Goal: Check status: Check status

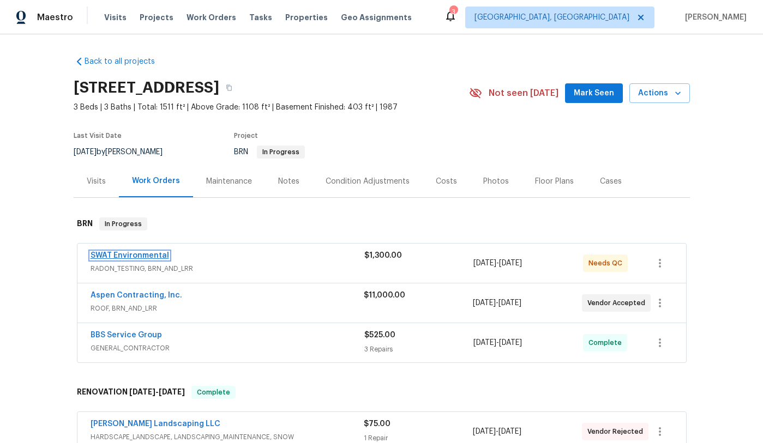
click at [136, 255] on link "SWAT Environmental" at bounding box center [129, 256] width 79 height 8
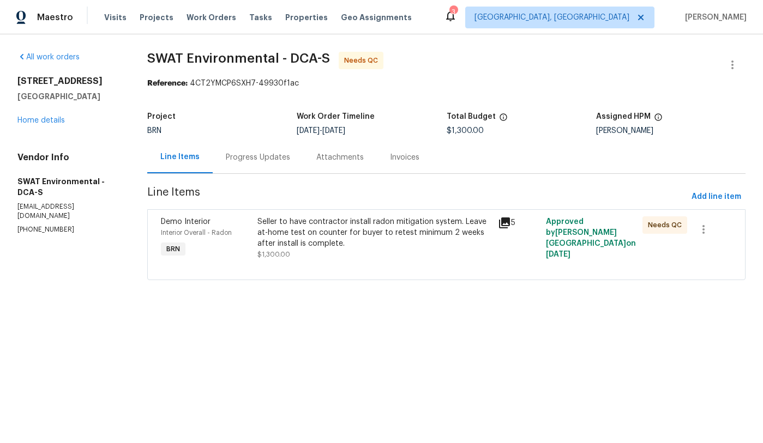
click at [256, 158] on div "Progress Updates" at bounding box center [258, 157] width 64 height 11
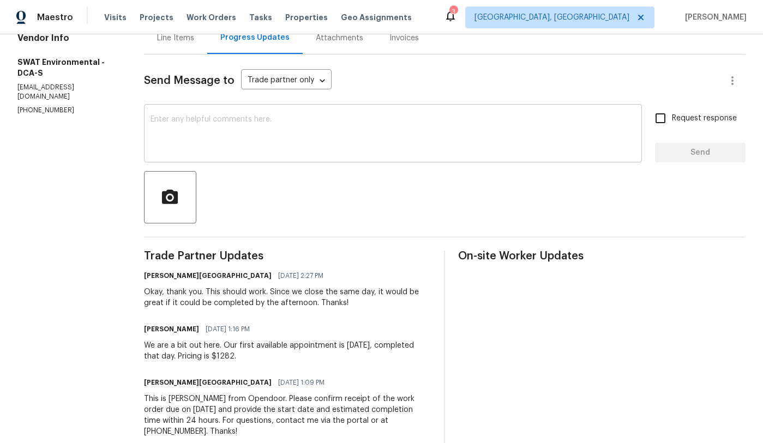
scroll to position [134, 0]
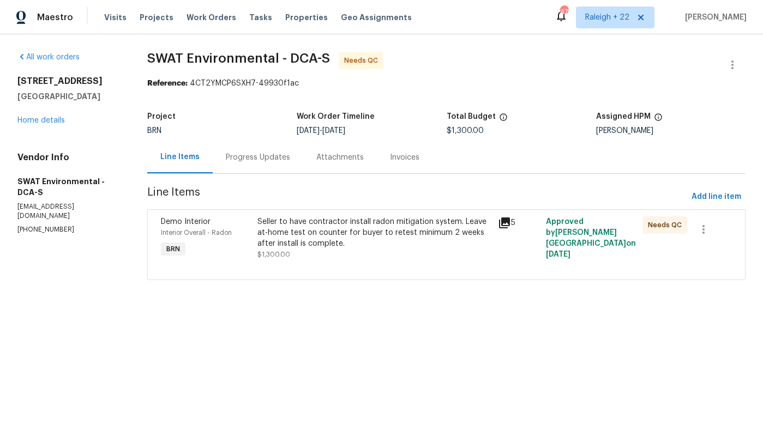
click at [255, 160] on div "Progress Updates" at bounding box center [258, 157] width 64 height 11
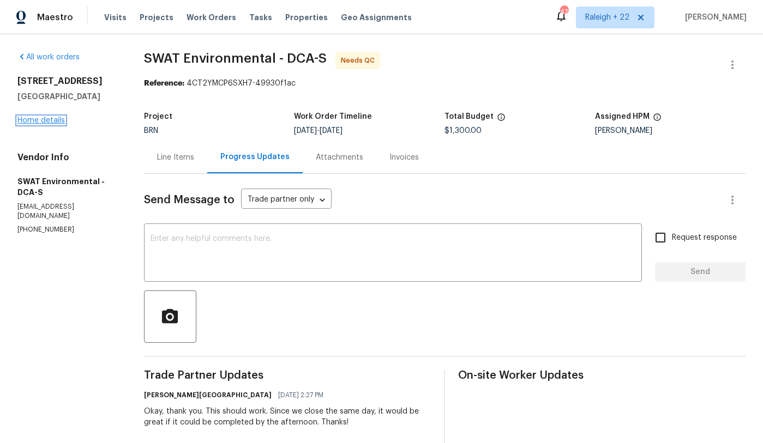
click at [61, 122] on link "Home details" at bounding box center [40, 121] width 47 height 8
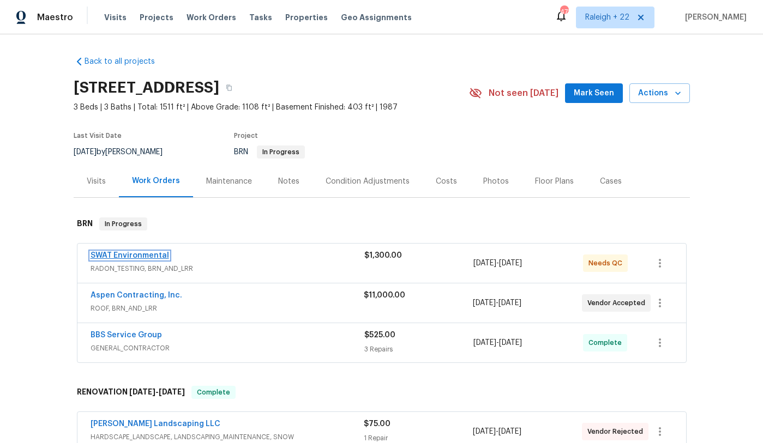
click at [144, 255] on link "SWAT Environmental" at bounding box center [129, 256] width 79 height 8
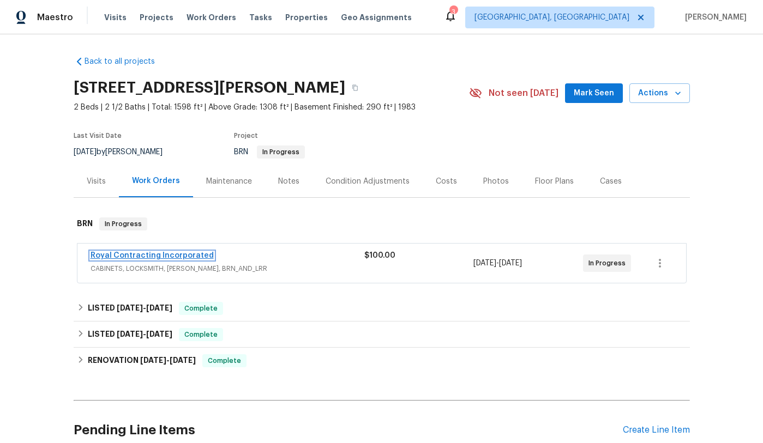
click at [161, 256] on link "Royal Contracting Incorporated" at bounding box center [151, 256] width 123 height 8
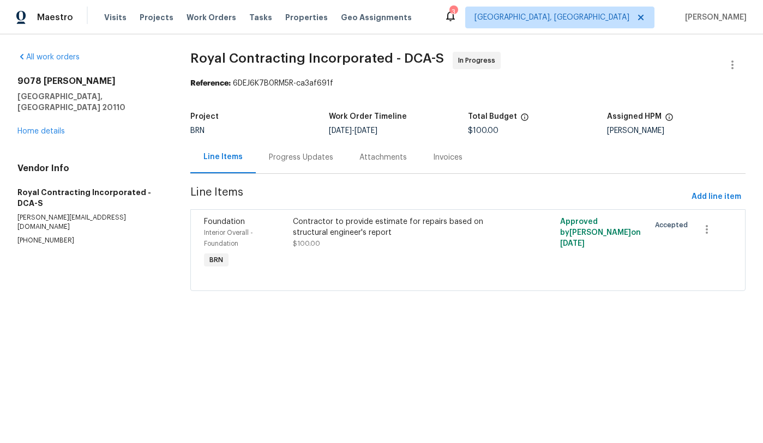
click at [300, 159] on div "Progress Updates" at bounding box center [301, 157] width 64 height 11
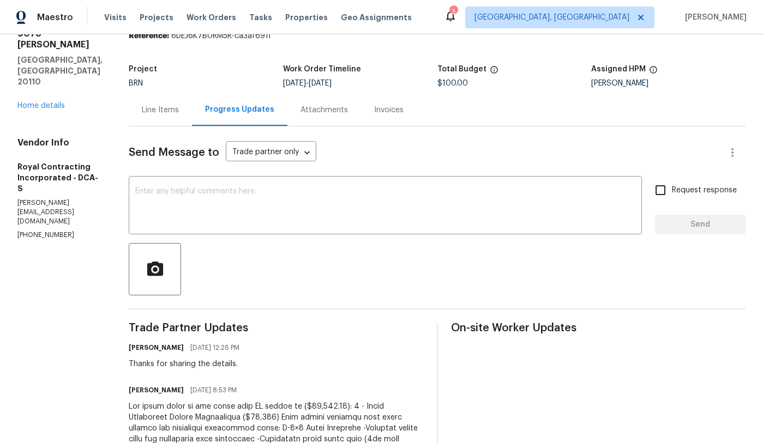
scroll to position [46, 0]
click at [397, 110] on div "Invoices" at bounding box center [388, 111] width 29 height 11
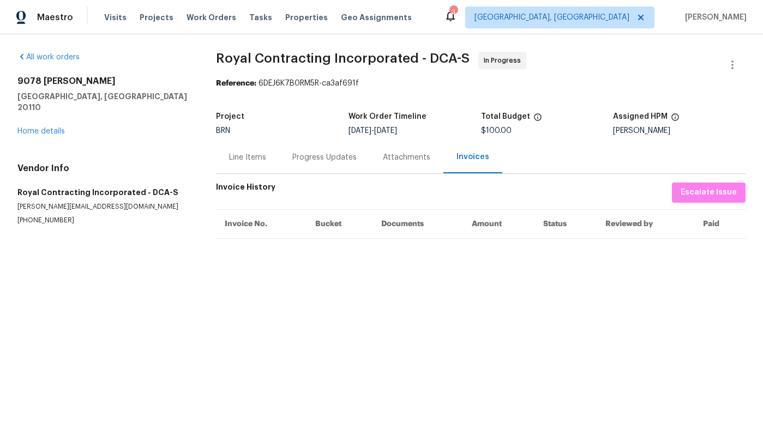
click at [403, 222] on th "Documents" at bounding box center [417, 223] width 90 height 29
click at [252, 159] on div "Line Items" at bounding box center [247, 157] width 37 height 11
